Goal: Obtain resource: Download file/media

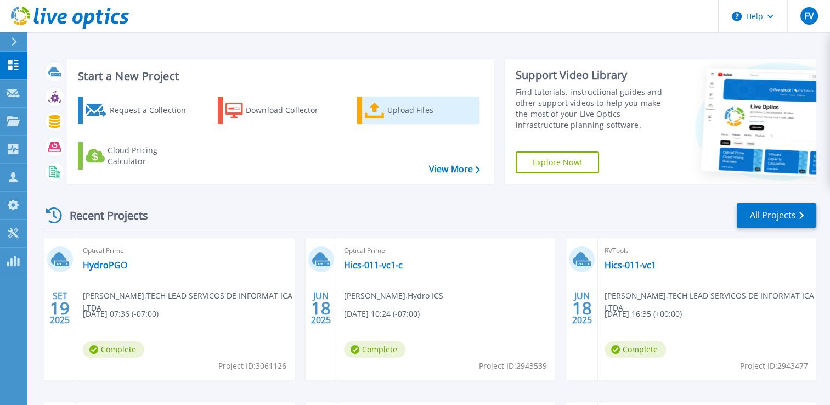
click at [418, 115] on div "Upload Files" at bounding box center [431, 110] width 88 height 22
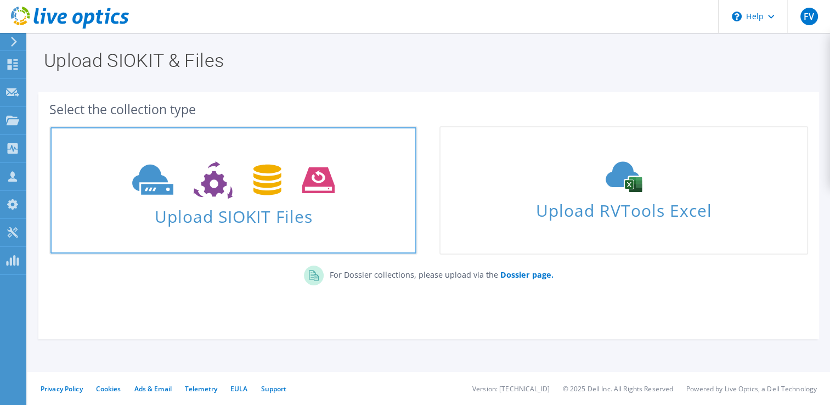
click at [274, 207] on span "Upload SIOKIT Files" at bounding box center [233, 213] width 366 height 24
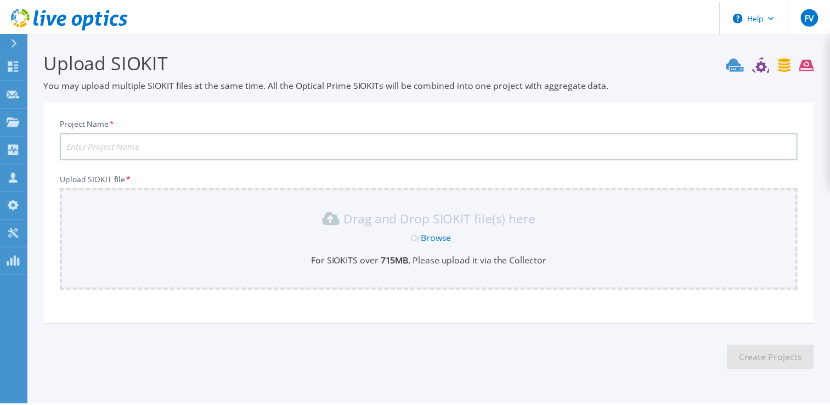
scroll to position [31, 0]
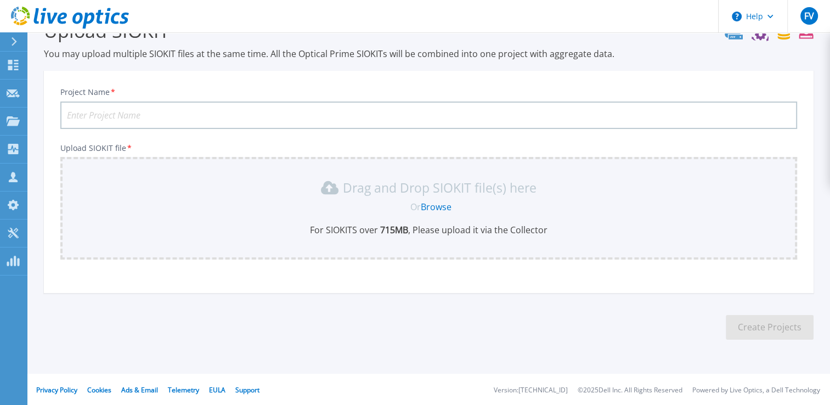
click at [132, 112] on input "Project Name *" at bounding box center [428, 114] width 737 height 27
type input "HydroPGO1025"
click at [439, 205] on link "Browse" at bounding box center [436, 207] width 31 height 12
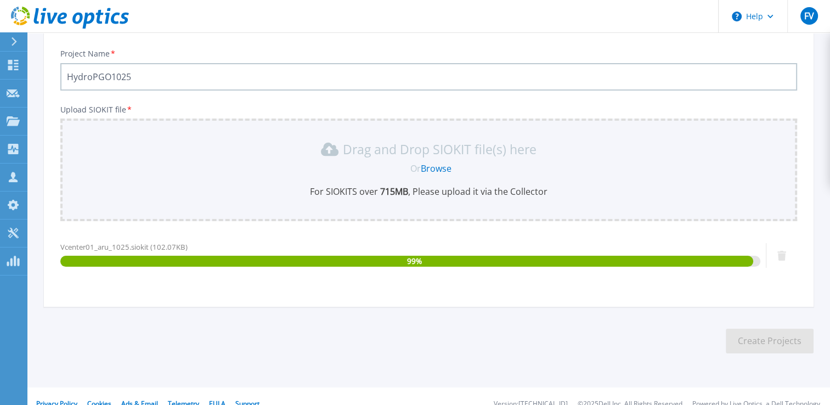
scroll to position [83, 0]
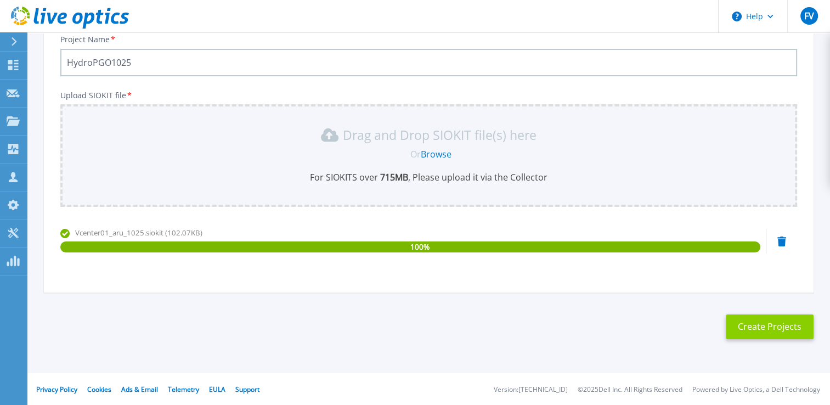
click at [741, 335] on button "Create Projects" at bounding box center [770, 326] width 88 height 25
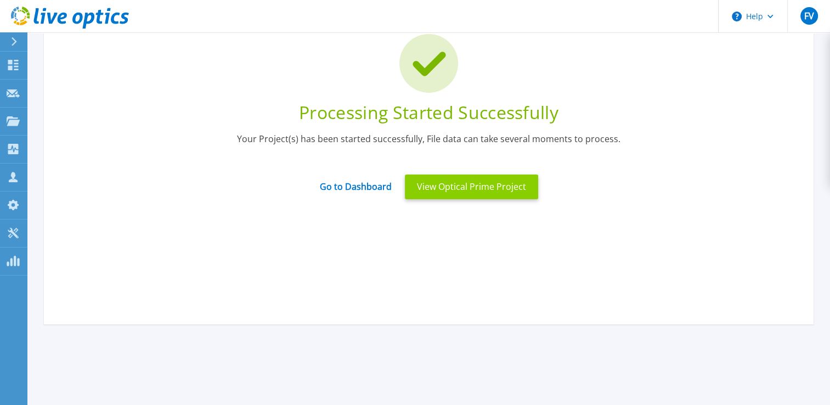
click at [514, 188] on button "View Optical Prime Project" at bounding box center [471, 186] width 133 height 25
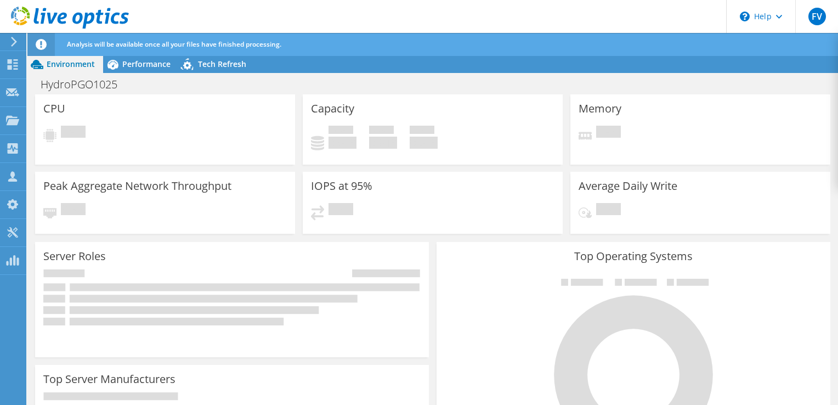
click at [15, 45] on icon at bounding box center [14, 42] width 8 height 10
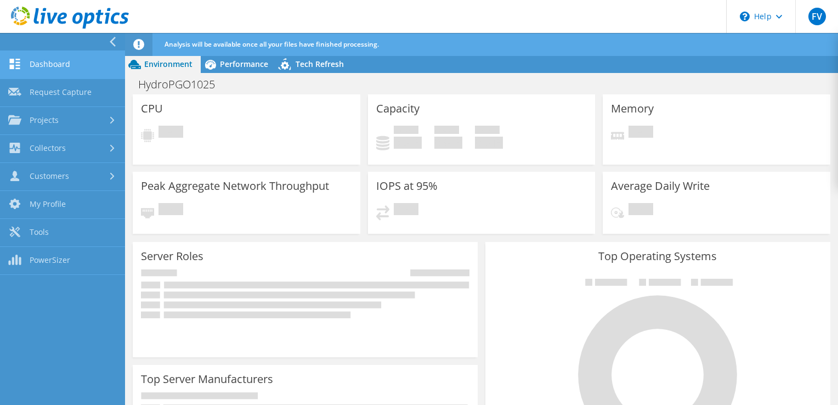
click at [44, 65] on link "Dashboard" at bounding box center [62, 65] width 125 height 28
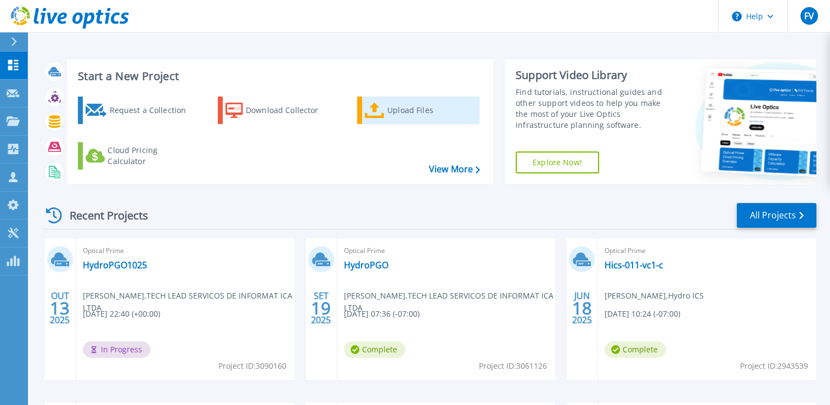
click at [377, 117] on icon at bounding box center [375, 111] width 20 height 16
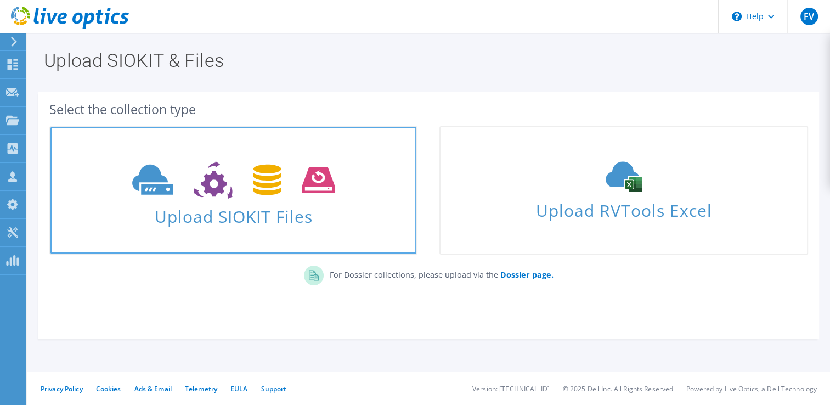
click at [254, 225] on span "Upload SIOKIT Files" at bounding box center [233, 213] width 366 height 24
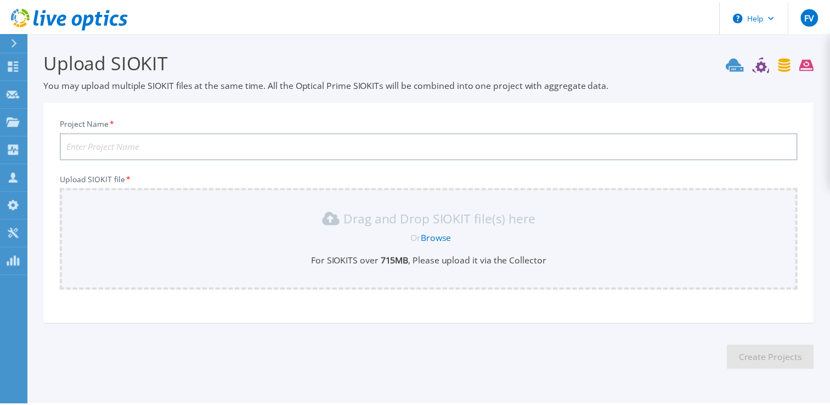
scroll to position [31, 0]
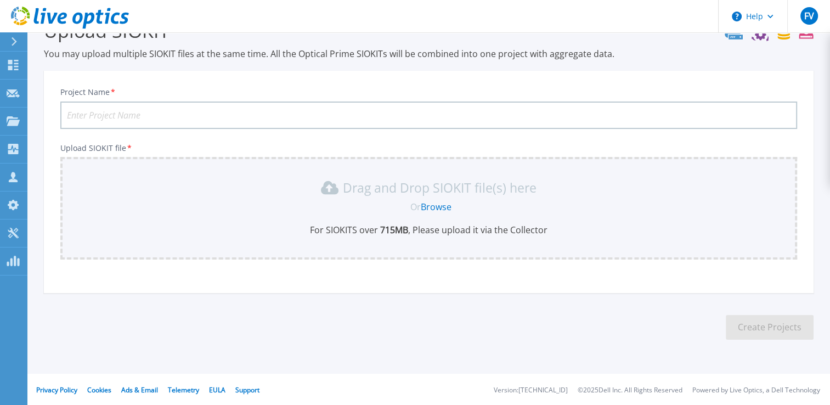
click at [230, 114] on input "Project Name *" at bounding box center [428, 114] width 737 height 27
type input "HydroANA1025"
click at [440, 204] on link "Browse" at bounding box center [436, 207] width 31 height 12
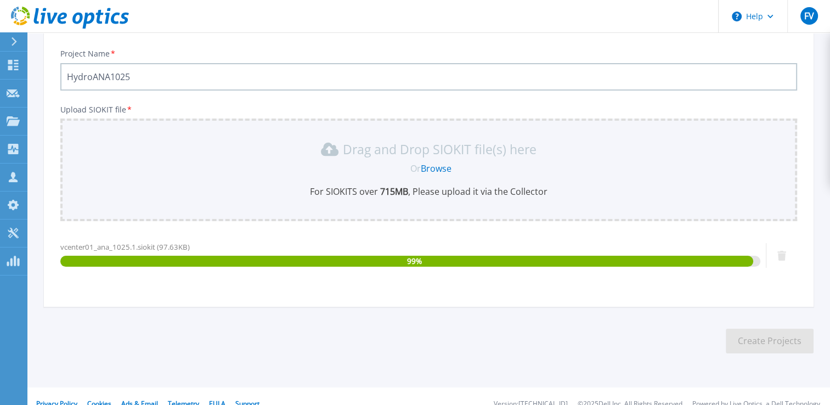
scroll to position [83, 0]
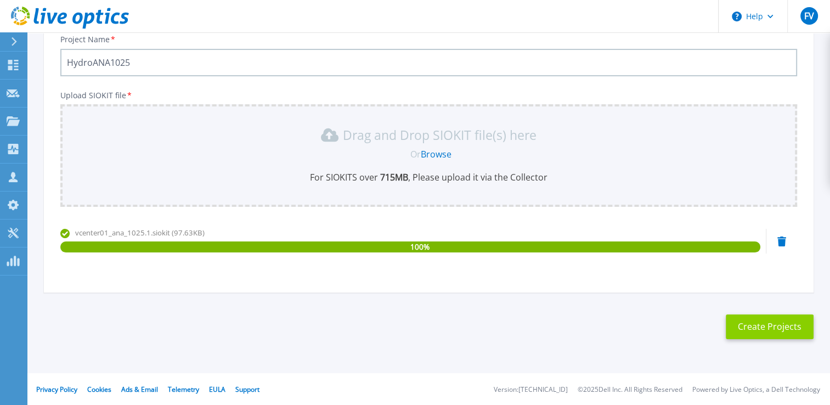
click at [749, 332] on button "Create Projects" at bounding box center [770, 326] width 88 height 25
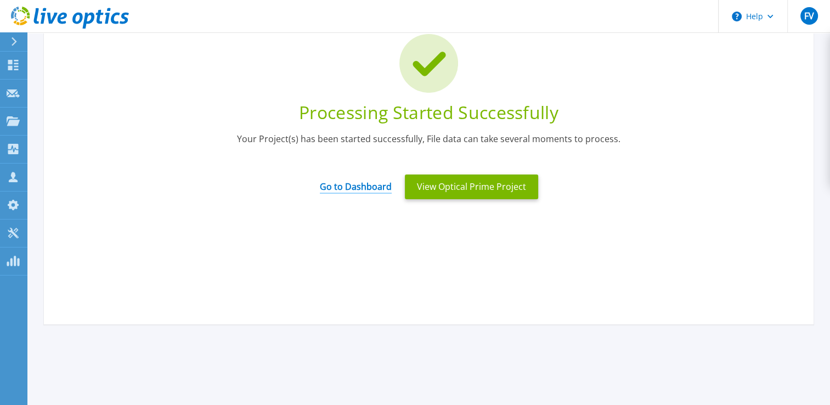
click at [354, 188] on link "Go to Dashboard" at bounding box center [356, 182] width 72 height 21
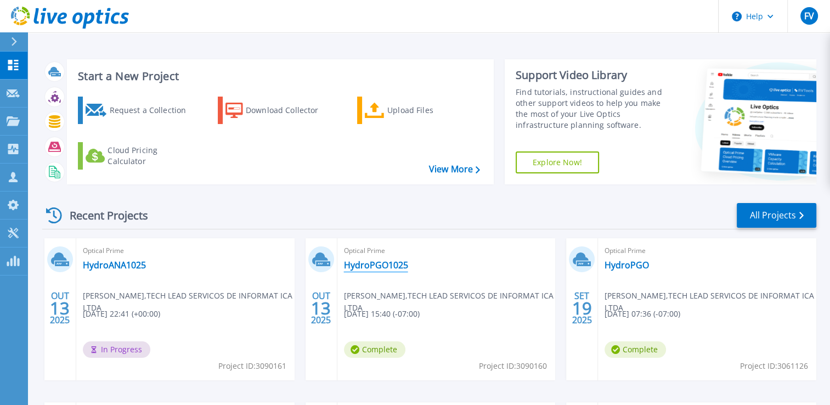
click at [378, 267] on link "HydroPGO1025" at bounding box center [376, 264] width 64 height 11
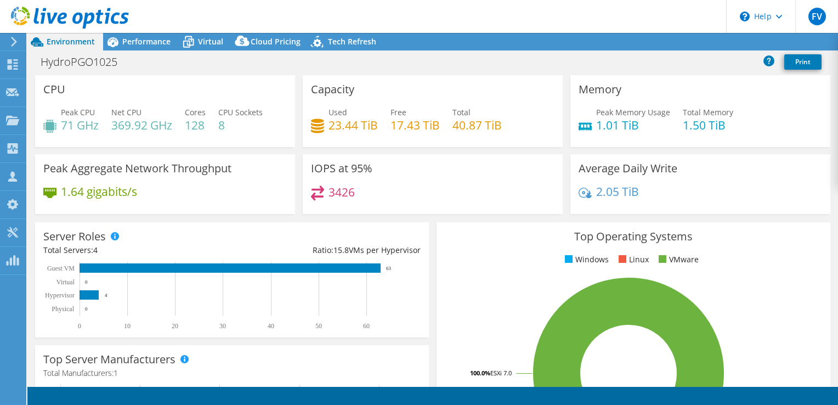
select select "USD"
drag, startPoint x: 837, startPoint y: 149, endPoint x: 833, endPoint y: 213, distance: 63.8
click at [833, 213] on div "CPU Peak CPU 71 GHz Net CPU 369.92 GHz Cores 128 CPU Sockets 8 Capacity Used 23…" at bounding box center [432, 231] width 811 height 312
drag, startPoint x: 837, startPoint y: 155, endPoint x: 837, endPoint y: 220, distance: 65.8
click at [837, 220] on div "CPU Peak CPU 71 GHz Net CPU 369.92 GHz Cores 128 CPU Sockets 8 Capacity Used 23…" at bounding box center [432, 231] width 811 height 312
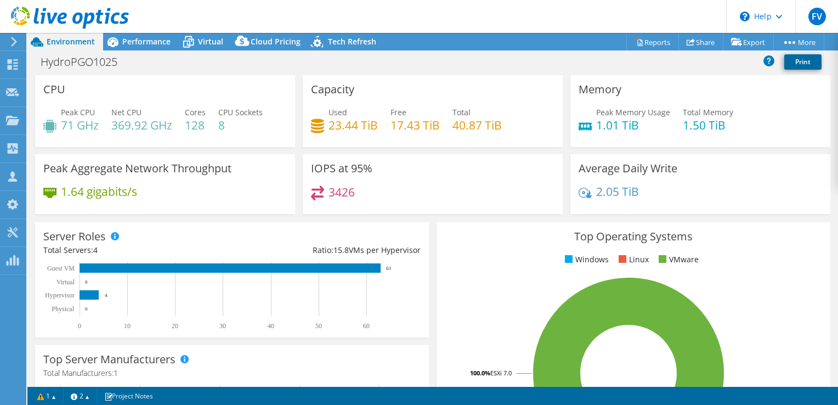
click at [808, 61] on link "Print" at bounding box center [802, 61] width 37 height 15
click at [134, 42] on span "Performance" at bounding box center [146, 41] width 48 height 10
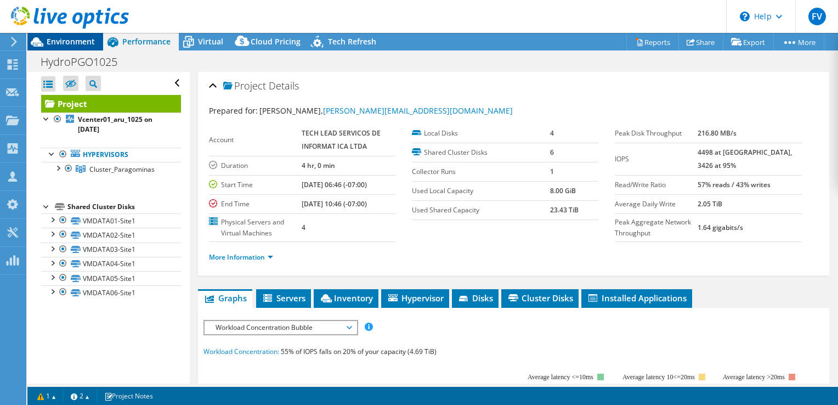
click at [75, 43] on span "Environment" at bounding box center [71, 41] width 48 height 10
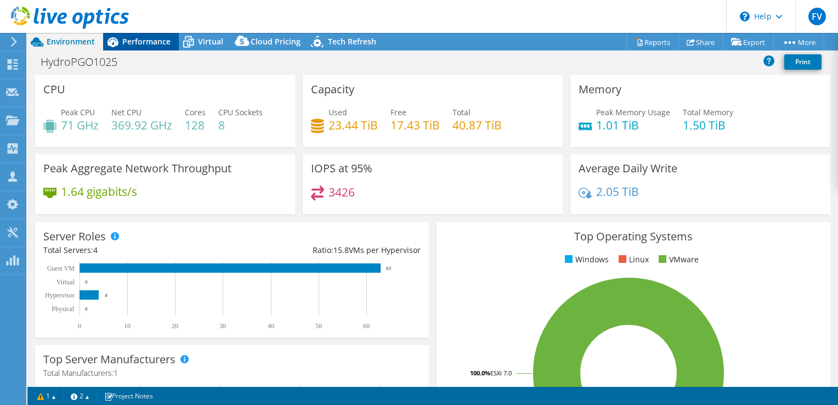
click at [126, 37] on span "Performance" at bounding box center [146, 41] width 48 height 10
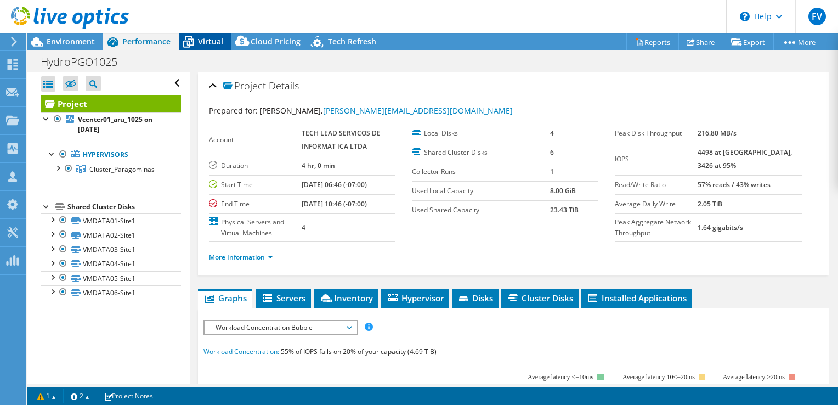
click at [213, 38] on span "Virtual" at bounding box center [210, 41] width 25 height 10
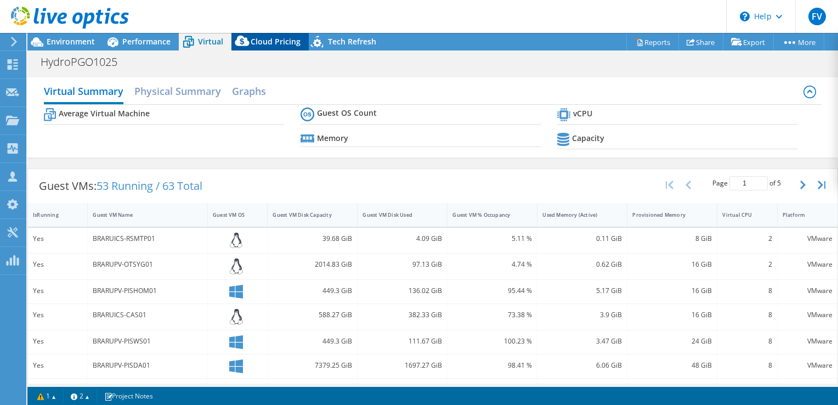
click at [254, 47] on div "Cloud Pricing" at bounding box center [269, 42] width 77 height 18
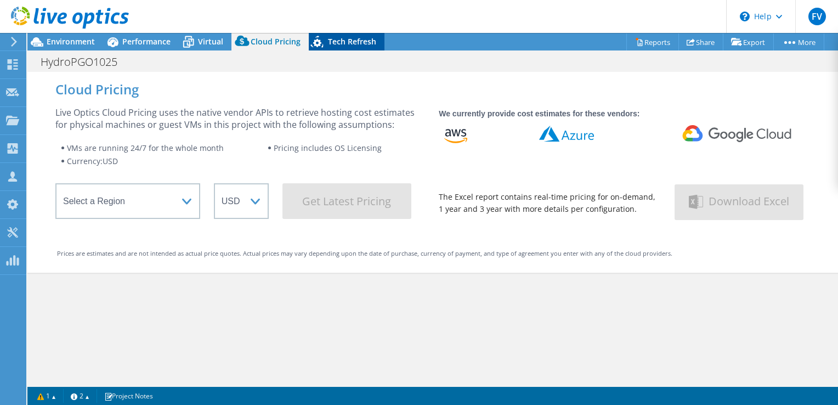
click at [339, 44] on span "Tech Refresh" at bounding box center [352, 41] width 48 height 10
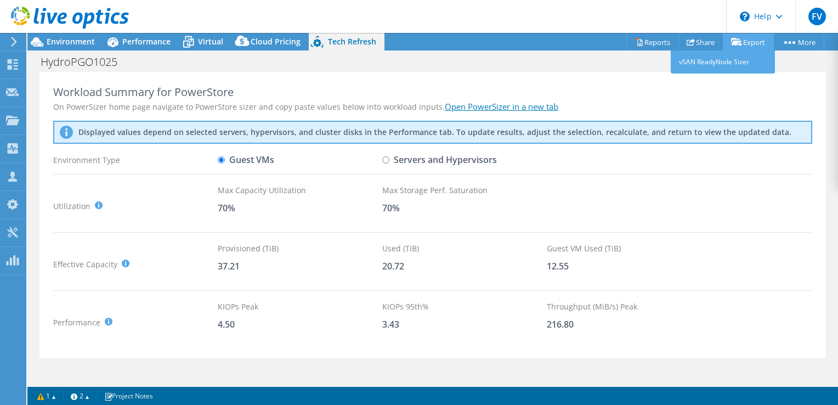
click at [741, 40] on link "Export" at bounding box center [748, 41] width 51 height 17
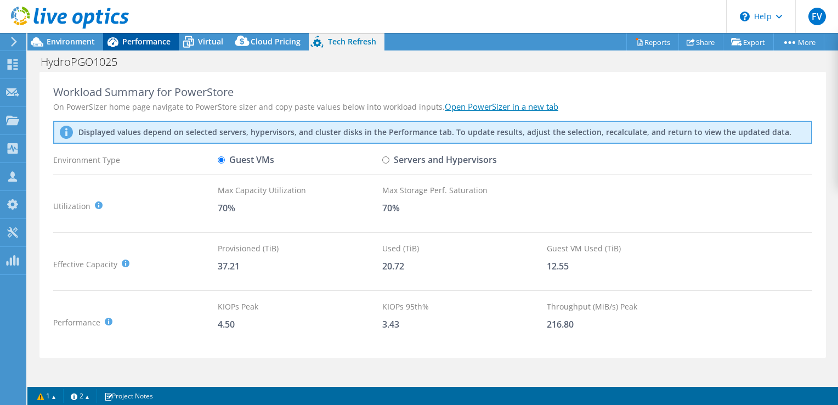
click at [148, 48] on div "Performance" at bounding box center [141, 42] width 76 height 18
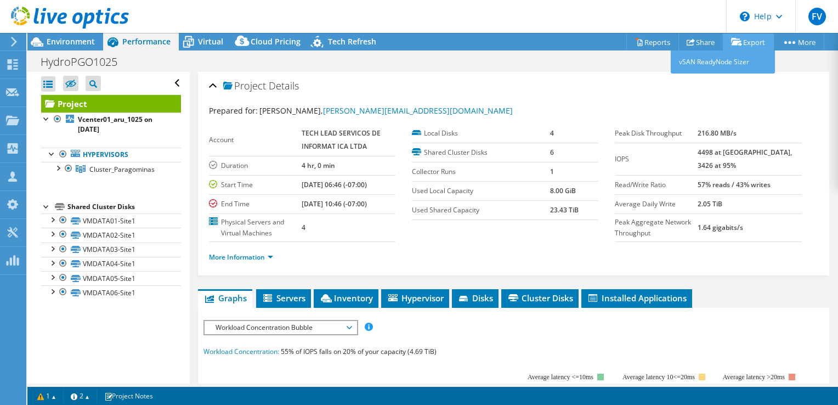
click at [737, 38] on icon at bounding box center [736, 42] width 11 height 8
click at [748, 41] on link "Export" at bounding box center [748, 41] width 51 height 17
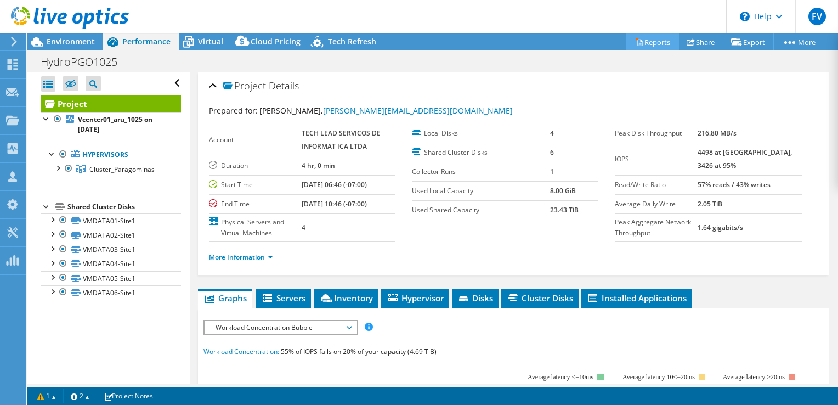
click at [649, 43] on link "Reports" at bounding box center [652, 41] width 53 height 17
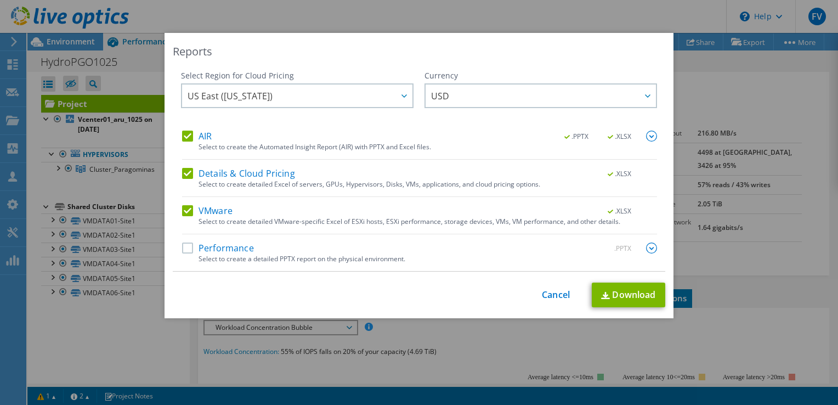
click at [188, 249] on label "Performance" at bounding box center [218, 247] width 72 height 11
click at [0, 0] on input "Performance" at bounding box center [0, 0] width 0 height 0
click at [611, 301] on link "Download" at bounding box center [628, 294] width 73 height 25
click at [452, 290] on div "This process may take a while, please wait... Cancel Download" at bounding box center [419, 294] width 492 height 25
drag, startPoint x: 541, startPoint y: 293, endPoint x: 519, endPoint y: 282, distance: 25.0
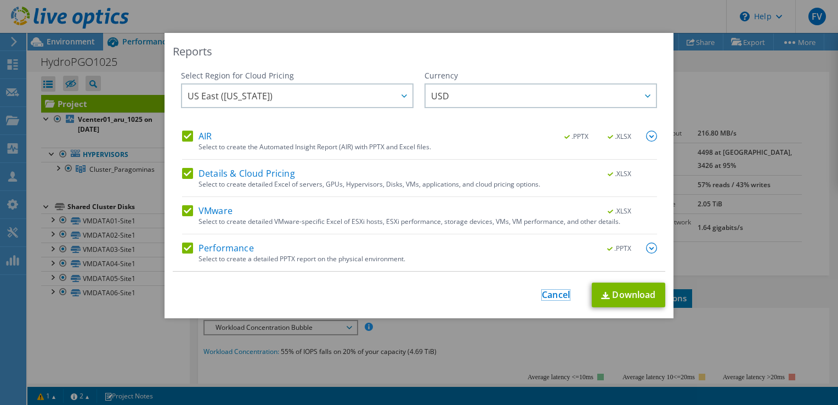
click at [542, 294] on link "Cancel" at bounding box center [556, 295] width 28 height 10
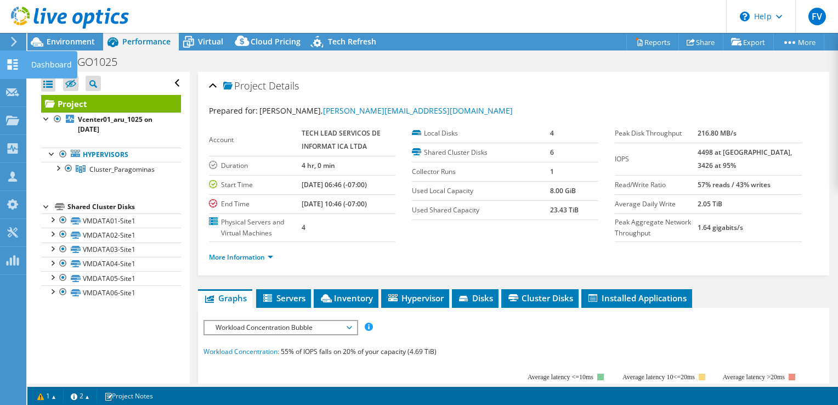
click at [14, 65] on use at bounding box center [13, 64] width 10 height 10
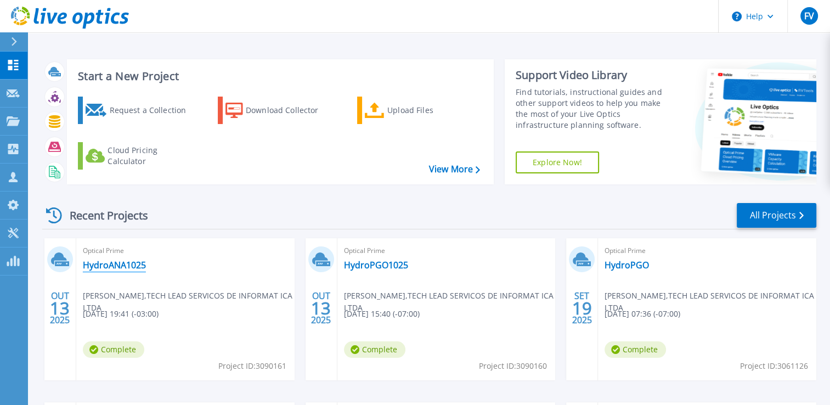
click at [122, 269] on link "HydroANA1025" at bounding box center [114, 264] width 63 height 11
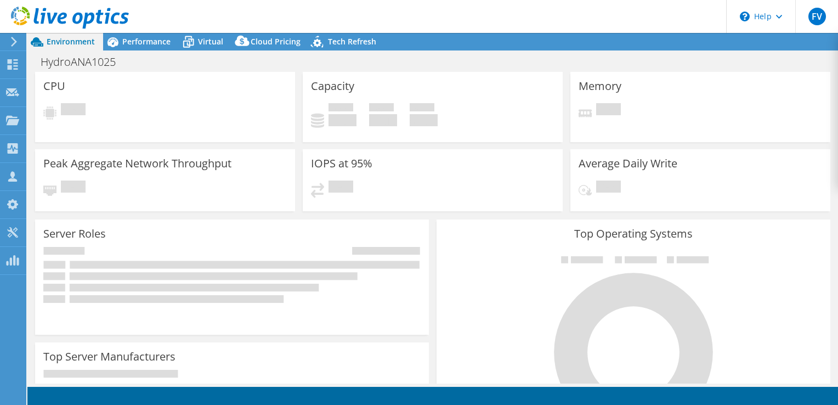
select select "USD"
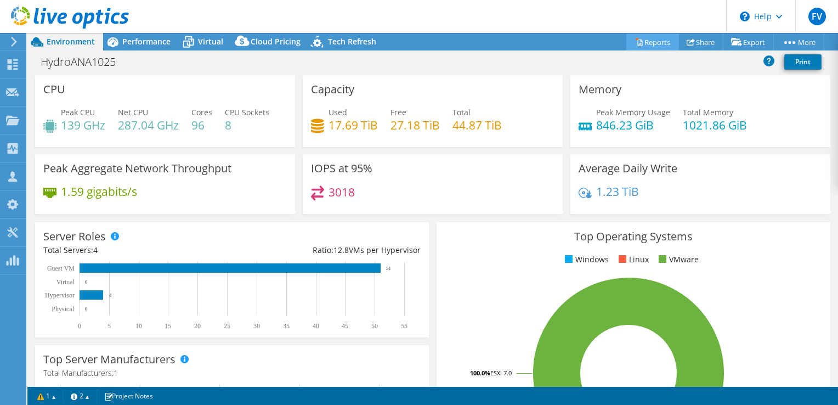
click at [643, 43] on link "Reports" at bounding box center [652, 41] width 53 height 17
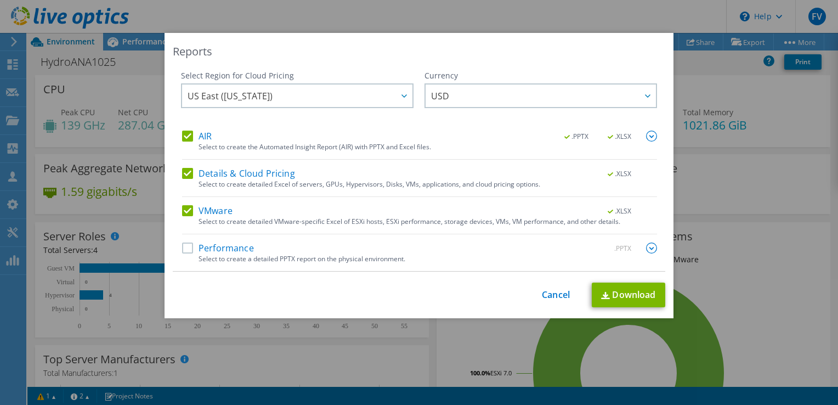
click at [186, 251] on label "Performance" at bounding box center [218, 247] width 72 height 11
click at [0, 0] on input "Performance" at bounding box center [0, 0] width 0 height 0
click at [621, 296] on link "Download" at bounding box center [628, 294] width 73 height 25
click at [555, 298] on link "Cancel" at bounding box center [556, 295] width 28 height 10
